Goal: Task Accomplishment & Management: Manage account settings

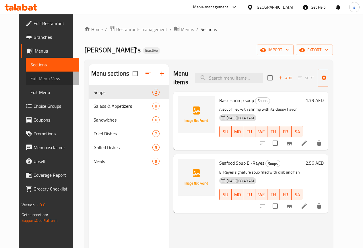
click at [30, 76] on span "Full Menu View" at bounding box center [52, 78] width 44 height 7
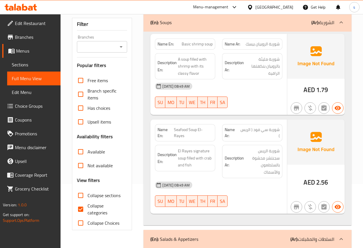
scroll to position [86, 0]
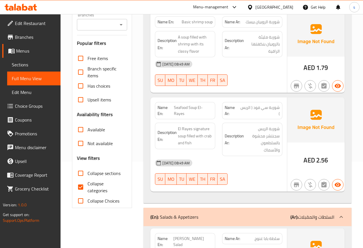
click at [96, 188] on span "Collapse categories" at bounding box center [105, 187] width 35 height 14
click at [88, 188] on input "Collapse categories" at bounding box center [81, 187] width 14 height 14
checkbox input "false"
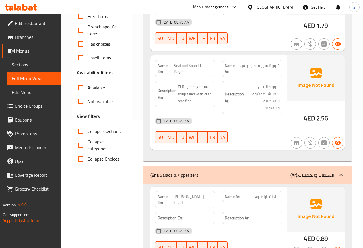
scroll to position [0, 0]
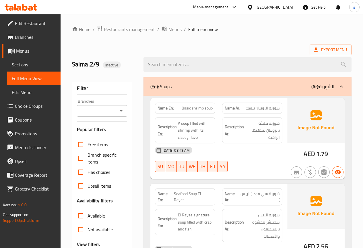
click at [203, 47] on div "Export Menu" at bounding box center [212, 50] width 280 height 11
drag, startPoint x: 196, startPoint y: 63, endPoint x: 138, endPoint y: 64, distance: 57.8
click at [138, 64] on div "Salma.2/9 Inactive" at bounding box center [212, 65] width 287 height 26
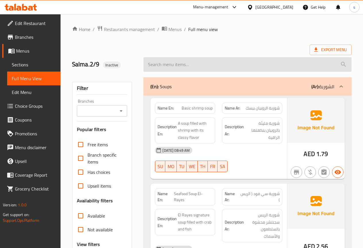
click at [290, 64] on input "search" at bounding box center [248, 64] width 208 height 15
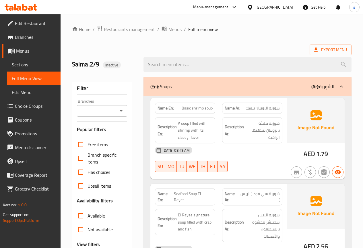
click at [263, 45] on div "Export Menu" at bounding box center [212, 50] width 280 height 11
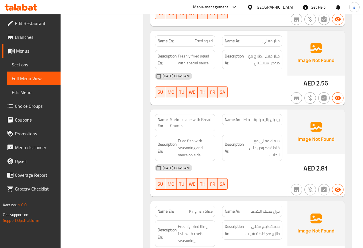
scroll to position [1815, 0]
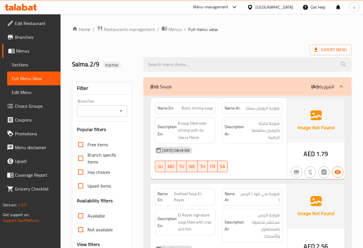
click at [279, 46] on div "Export Menu" at bounding box center [212, 50] width 280 height 11
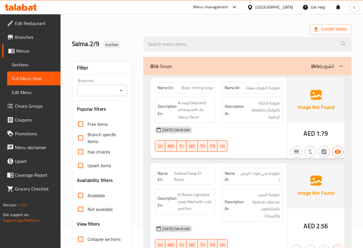
scroll to position [57, 0]
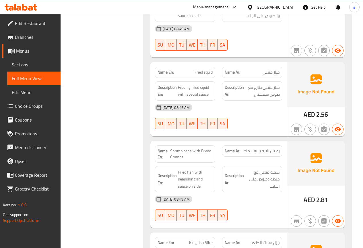
click at [37, 79] on span "Full Menu View" at bounding box center [34, 78] width 44 height 7
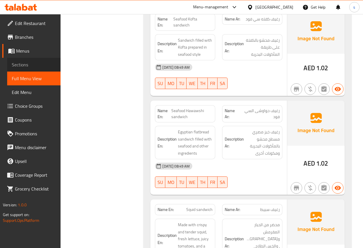
click at [25, 65] on span "Sections" at bounding box center [34, 64] width 44 height 7
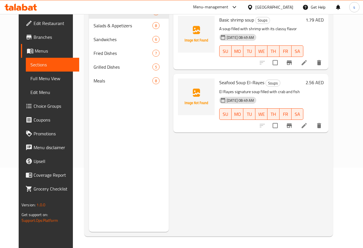
scroll to position [80, 0]
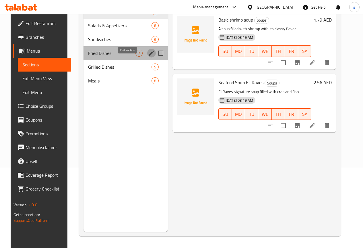
click at [149, 56] on icon "edit" at bounding box center [151, 53] width 5 height 5
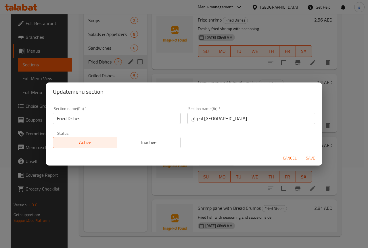
click at [205, 66] on div "Update menu section Section name(En)   * Fried Dishes Section name(En) * Sectio…" at bounding box center [184, 124] width 368 height 248
click at [289, 157] on span "Cancel" at bounding box center [290, 158] width 14 height 7
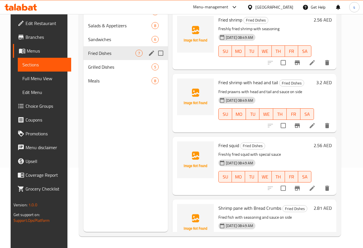
click at [92, 57] on span "Fried Dishes" at bounding box center [111, 53] width 47 height 7
click at [97, 57] on span "Fried Dishes" at bounding box center [111, 53] width 47 height 7
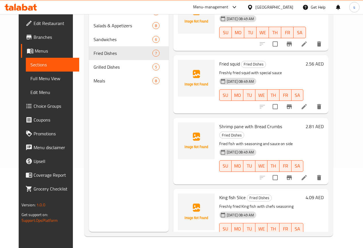
scroll to position [115, 0]
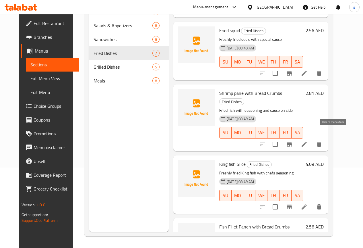
click at [323, 141] on icon "delete" at bounding box center [319, 144] width 7 height 7
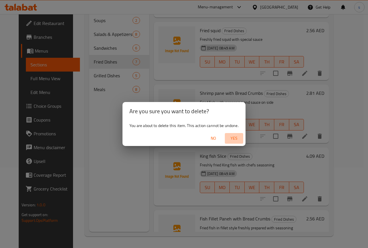
click at [240, 139] on span "Yes" at bounding box center [234, 138] width 14 height 7
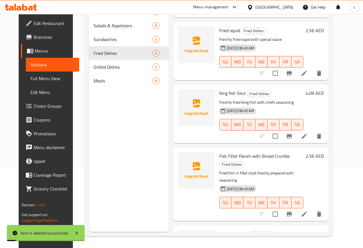
click at [169, 139] on div "Menu items Add Sort Manage items Fried shrimp Fried Dishes Freshly fried shrimp…" at bounding box center [249, 108] width 160 height 248
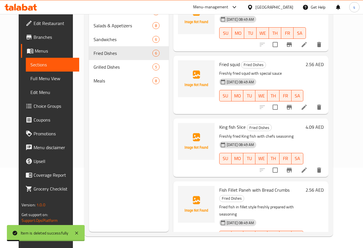
scroll to position [0, 0]
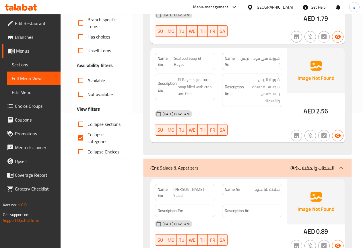
scroll to position [144, 0]
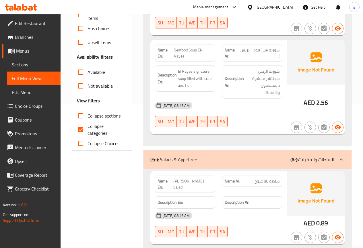
click at [90, 129] on span "Collapse categories" at bounding box center [105, 130] width 35 height 14
click at [88, 129] on input "Collapse categories" at bounding box center [81, 130] width 14 height 14
checkbox input "false"
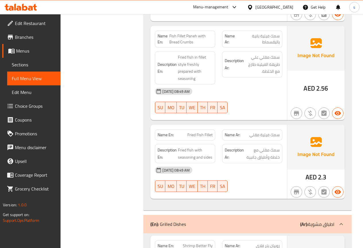
scroll to position [1996, 0]
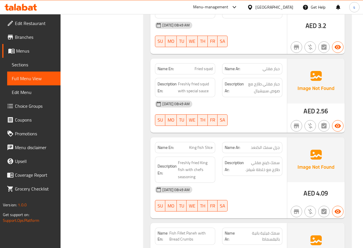
scroll to position [1738, 0]
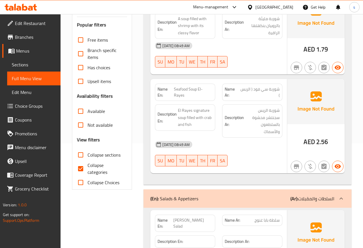
scroll to position [115, 0]
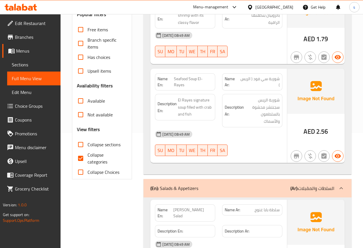
click at [95, 164] on span "Collapse categories" at bounding box center [105, 158] width 35 height 14
click at [88, 164] on input "Collapse categories" at bounding box center [81, 158] width 14 height 14
checkbox input "false"
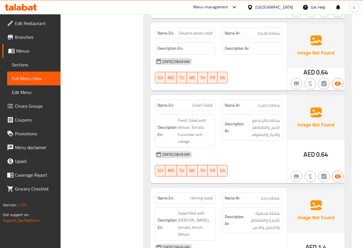
scroll to position [689, 0]
